Goal: Task Accomplishment & Management: Use online tool/utility

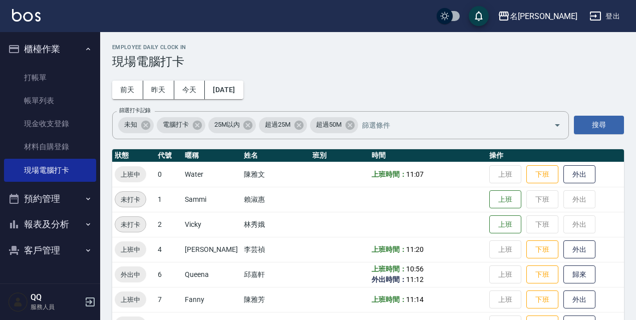
click at [75, 199] on button "預約管理" at bounding box center [50, 199] width 92 height 26
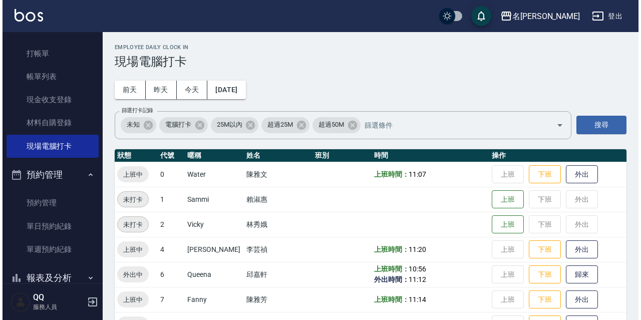
scroll to position [69, 0]
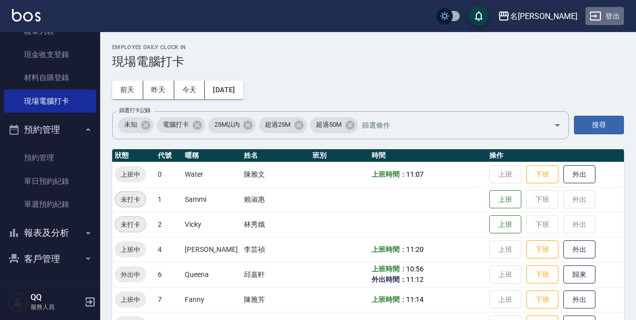
click at [607, 12] on button "登出" at bounding box center [605, 16] width 39 height 19
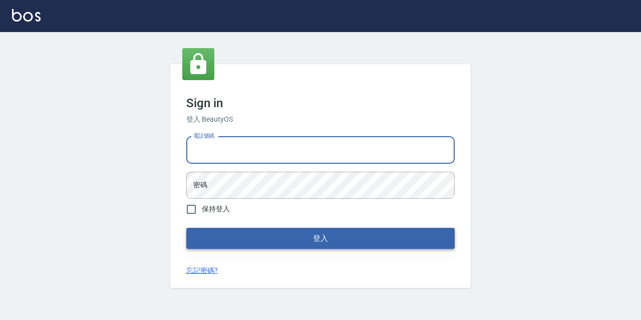
type input "0967388409"
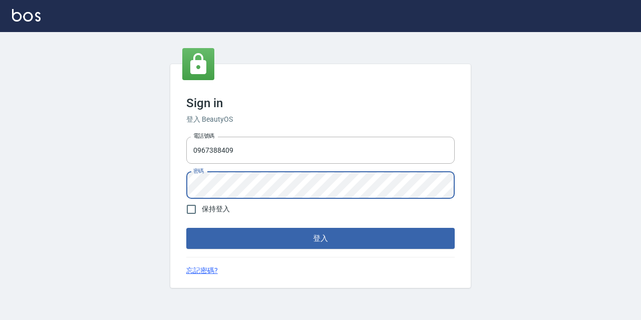
click at [186, 228] on button "登入" at bounding box center [320, 238] width 269 height 21
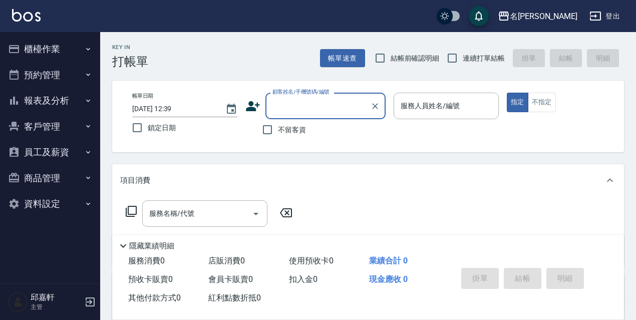
click at [74, 102] on button "報表及分析" at bounding box center [50, 101] width 92 height 26
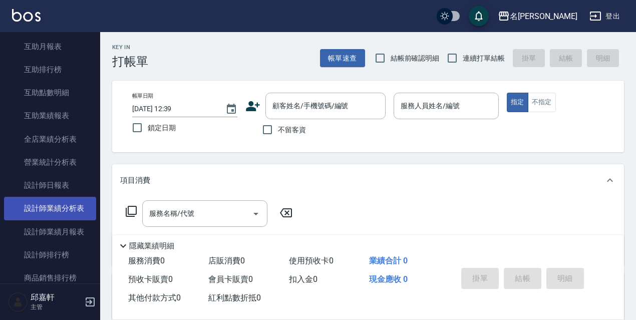
scroll to position [200, 0]
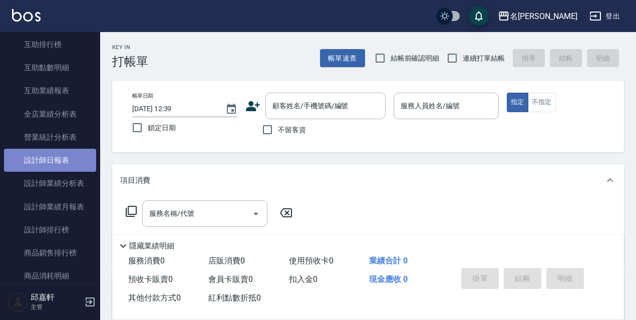
click at [68, 166] on link "設計師日報表" at bounding box center [50, 160] width 92 height 23
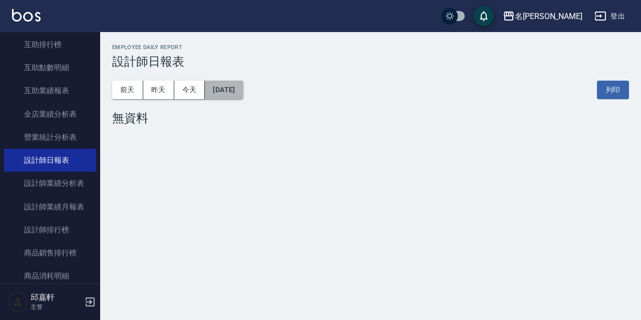
click at [242, 89] on button "[DATE]" at bounding box center [224, 90] width 38 height 19
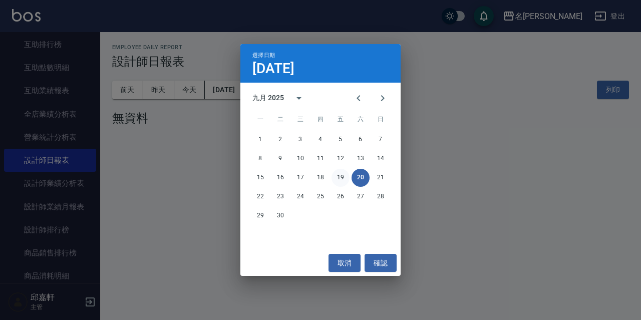
click at [338, 178] on button "19" at bounding box center [341, 178] width 18 height 18
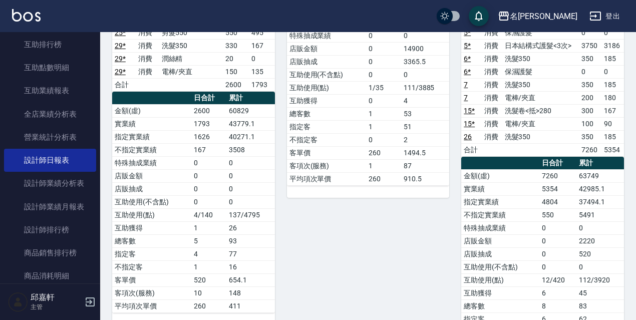
scroll to position [174, 0]
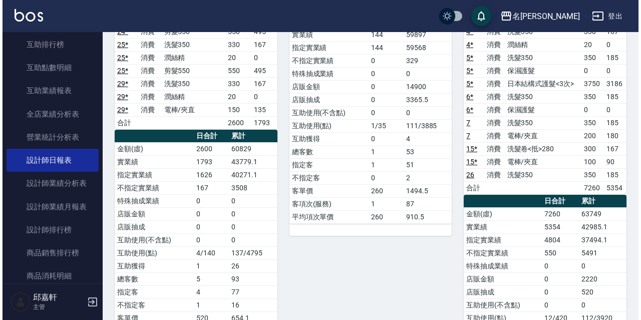
scroll to position [0, 0]
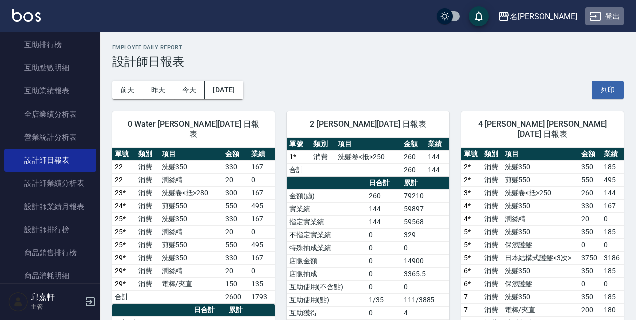
click at [605, 16] on button "登出" at bounding box center [605, 16] width 39 height 19
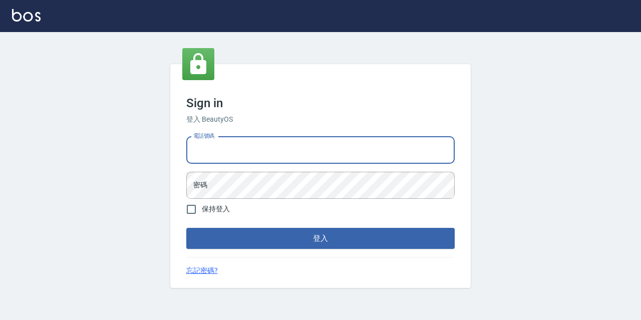
click at [238, 149] on input "電話號碼" at bounding box center [320, 150] width 269 height 27
click at [258, 148] on input "0977888999" at bounding box center [320, 150] width 269 height 27
type input "0"
click at [258, 148] on input "電話號碼" at bounding box center [320, 150] width 269 height 27
type input "0933063049"
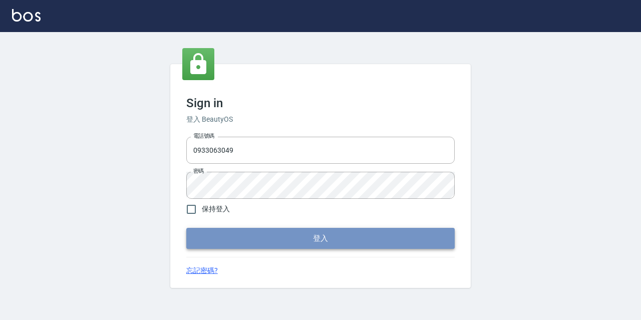
click at [409, 242] on button "登入" at bounding box center [320, 238] width 269 height 21
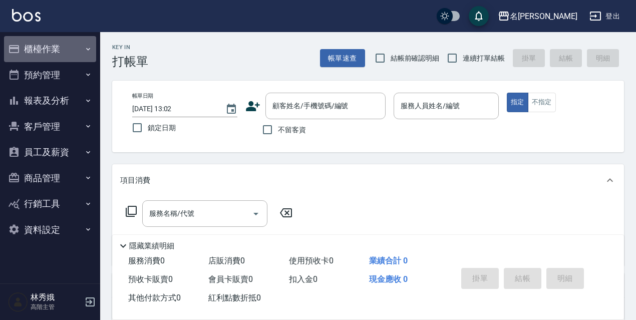
click at [87, 45] on icon "button" at bounding box center [88, 49] width 8 height 8
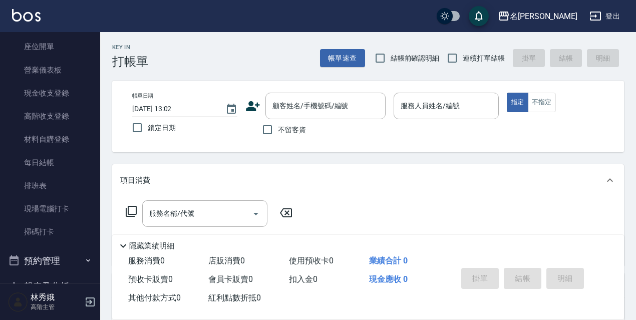
scroll to position [106, 0]
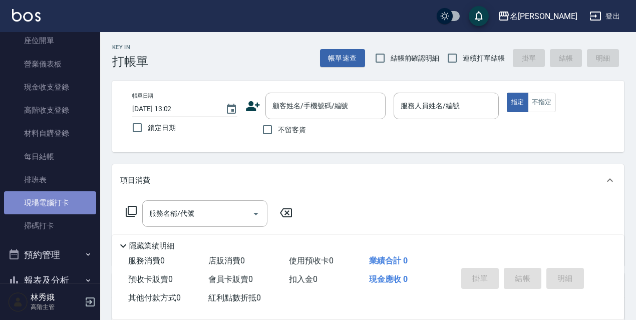
click at [64, 207] on link "現場電腦打卡" at bounding box center [50, 202] width 92 height 23
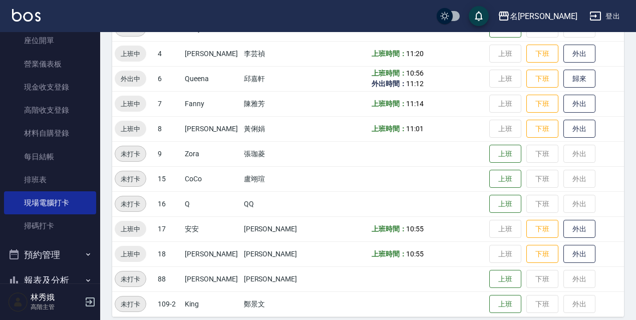
scroll to position [205, 0]
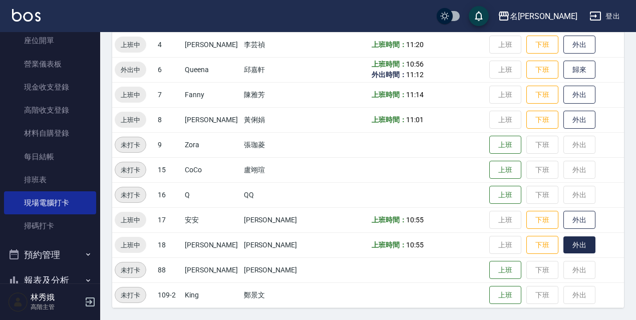
click at [567, 244] on button "外出" at bounding box center [580, 245] width 32 height 18
